Goal: Transaction & Acquisition: Purchase product/service

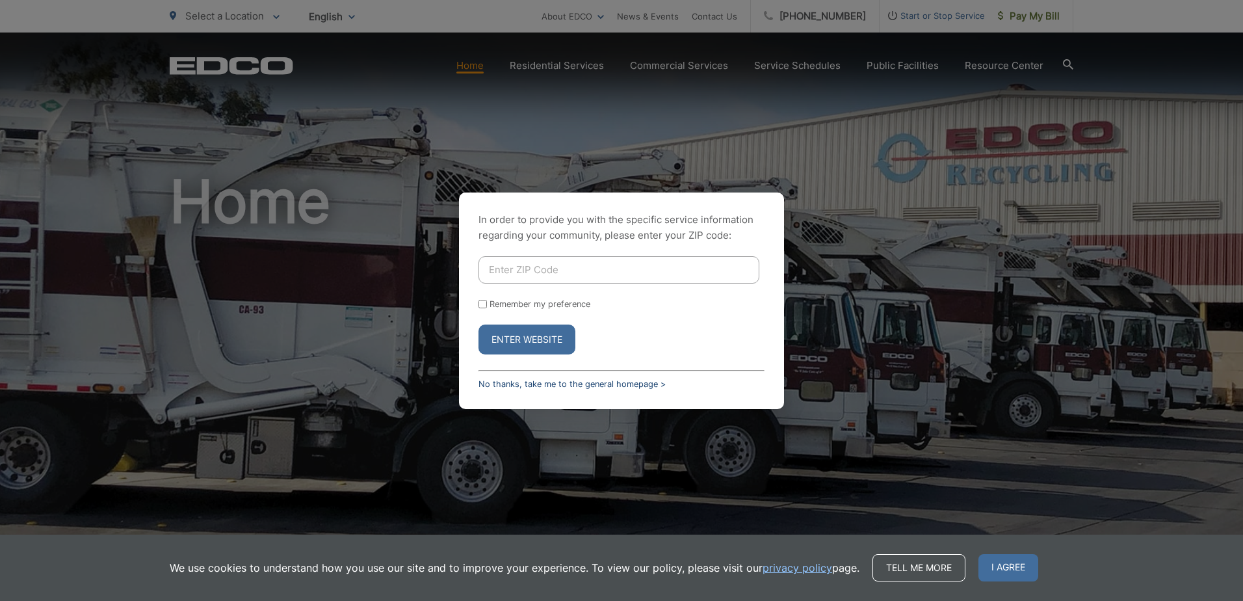
click at [630, 382] on link "No thanks, take me to the general homepage >" at bounding box center [571, 384] width 187 height 10
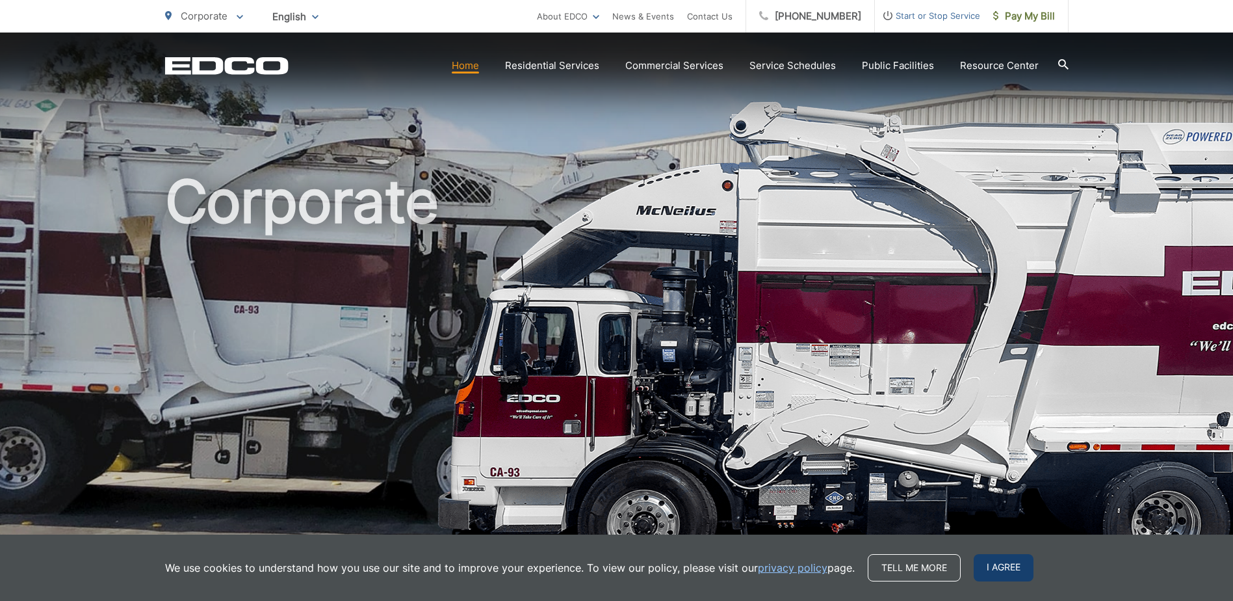
click at [1009, 558] on span "I agree" at bounding box center [1004, 567] width 60 height 27
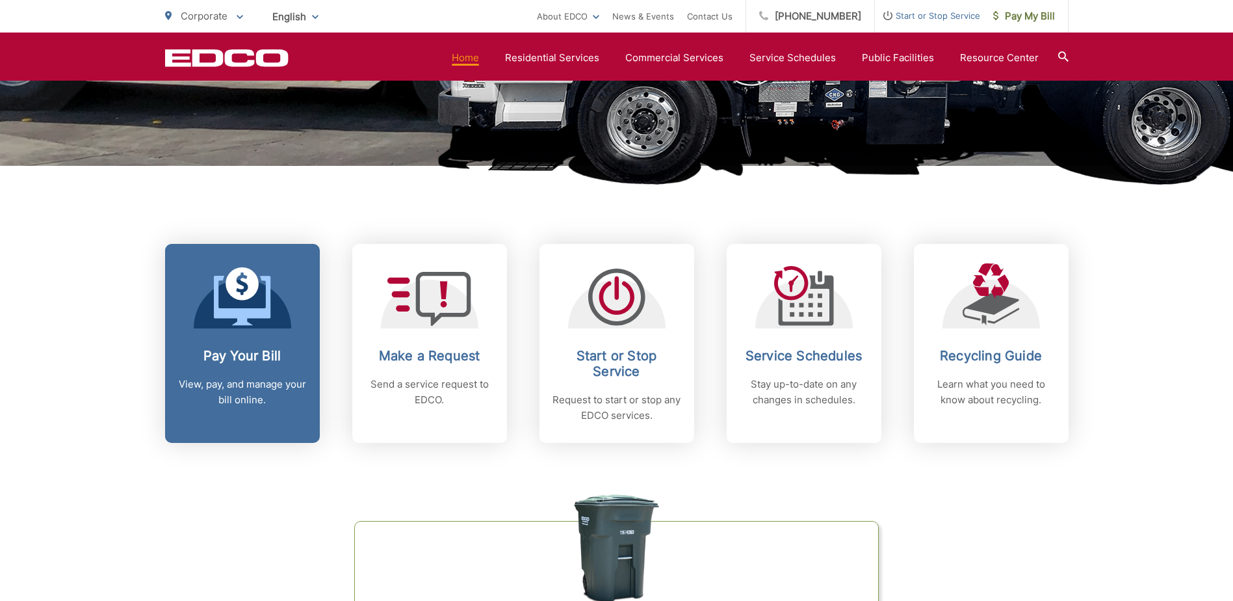
scroll to position [390, 0]
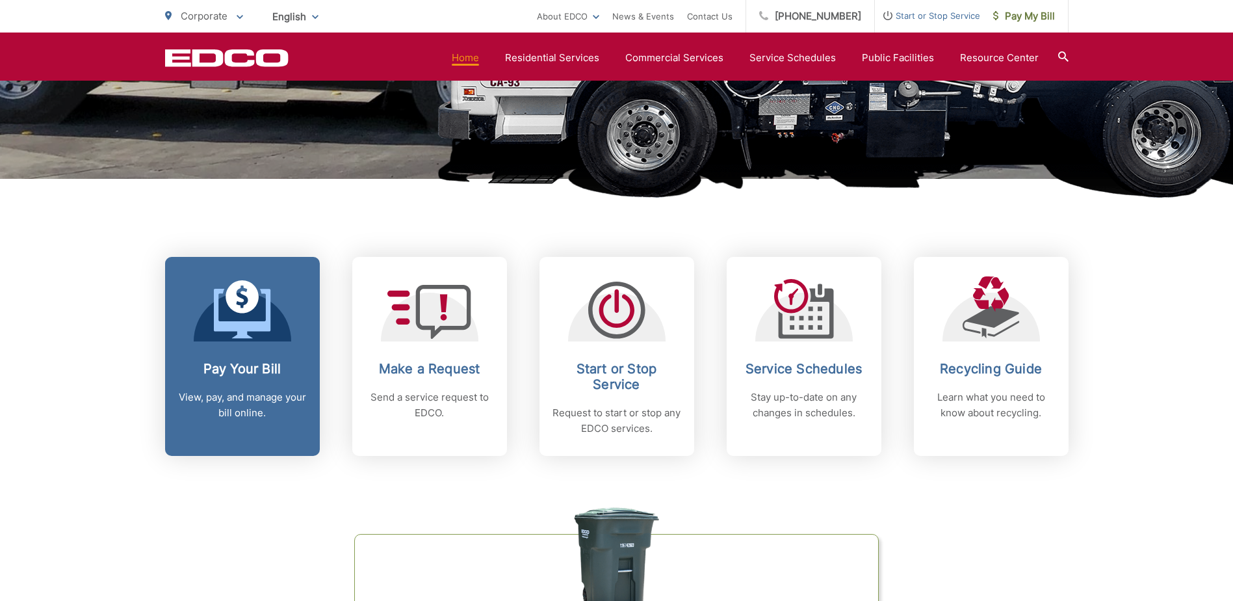
click at [207, 363] on h2 "Pay Your Bill" at bounding box center [242, 369] width 129 height 16
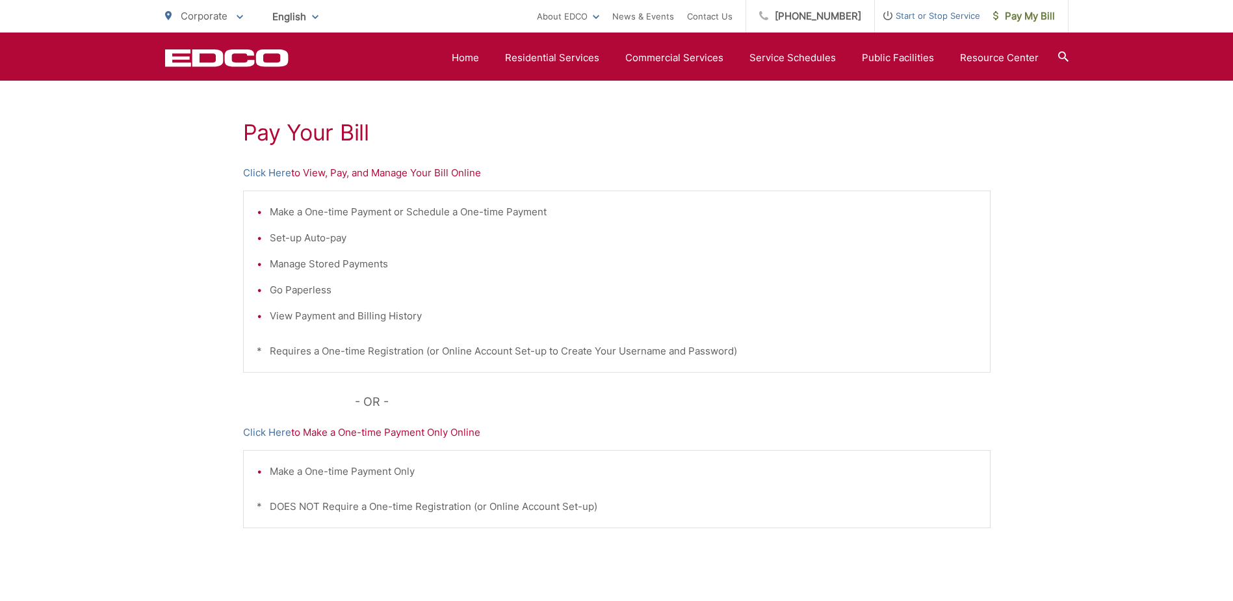
scroll to position [195, 0]
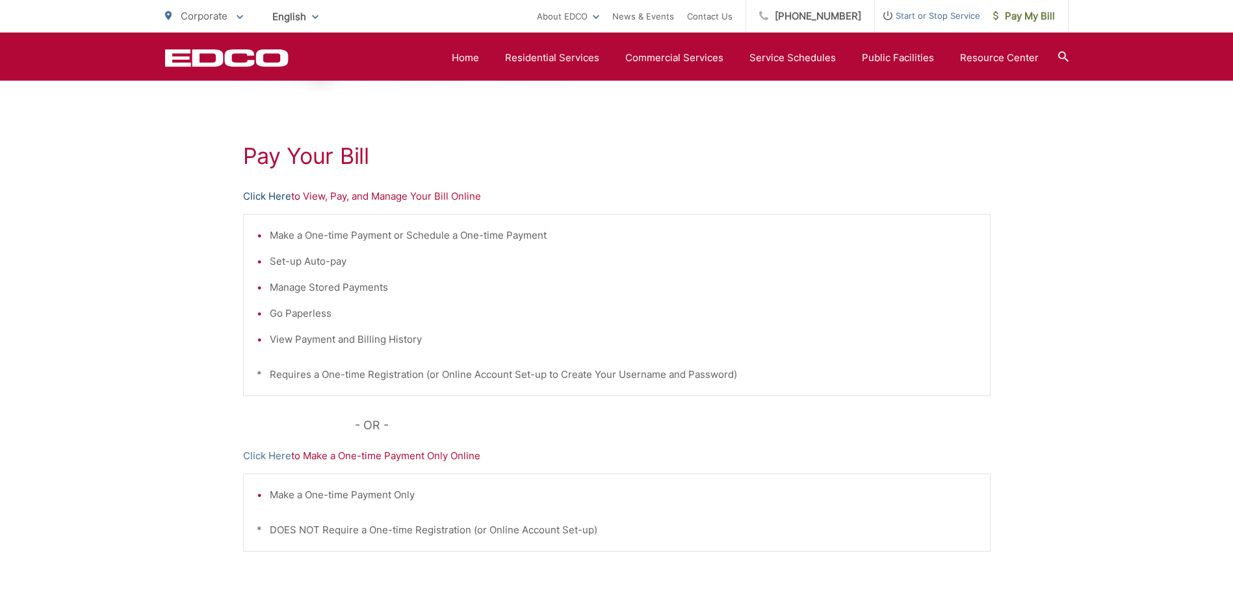
click at [281, 196] on link "Click Here" at bounding box center [267, 196] width 48 height 16
click at [281, 198] on link "Click Here" at bounding box center [267, 196] width 48 height 16
